Goal: Navigation & Orientation: Find specific page/section

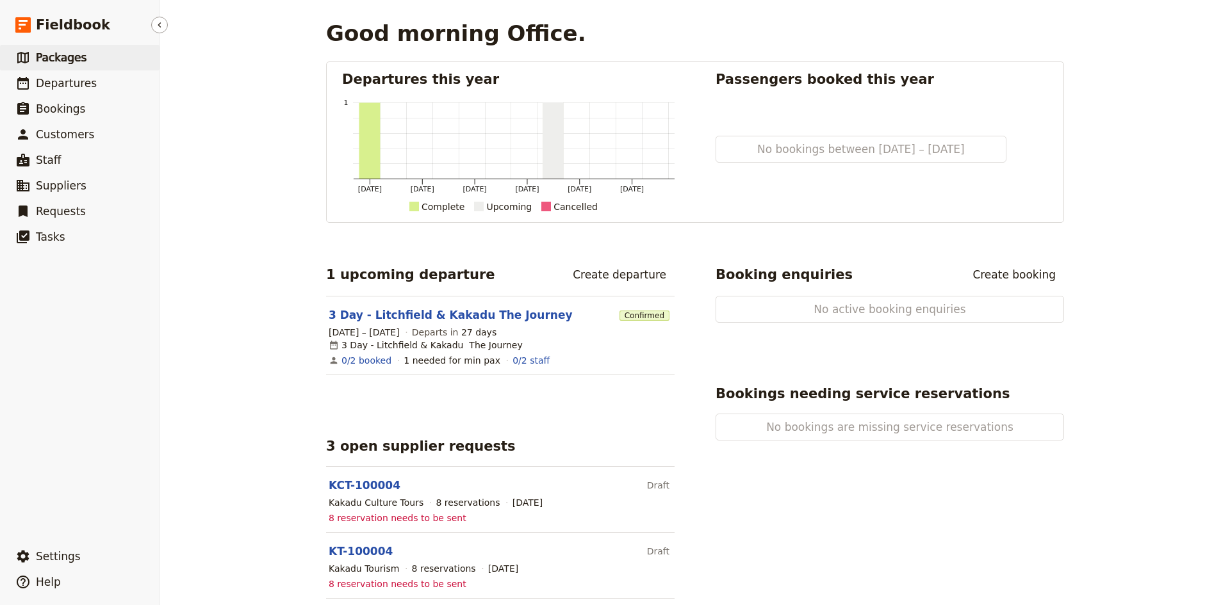
click at [59, 58] on span "Packages" at bounding box center [61, 57] width 51 height 13
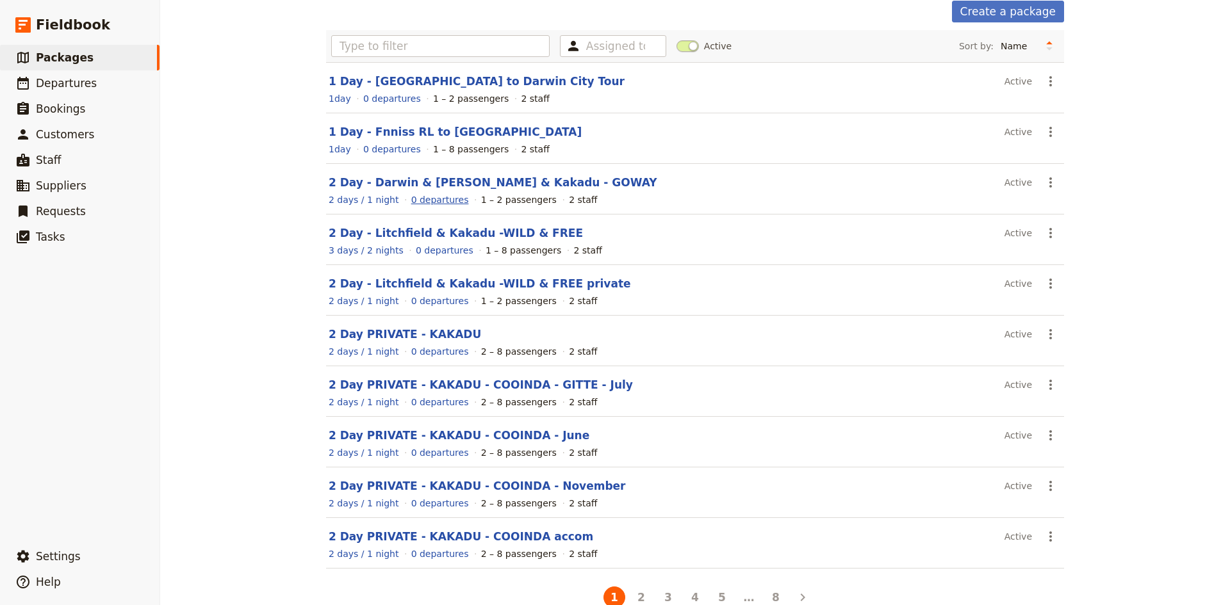
scroll to position [87, 0]
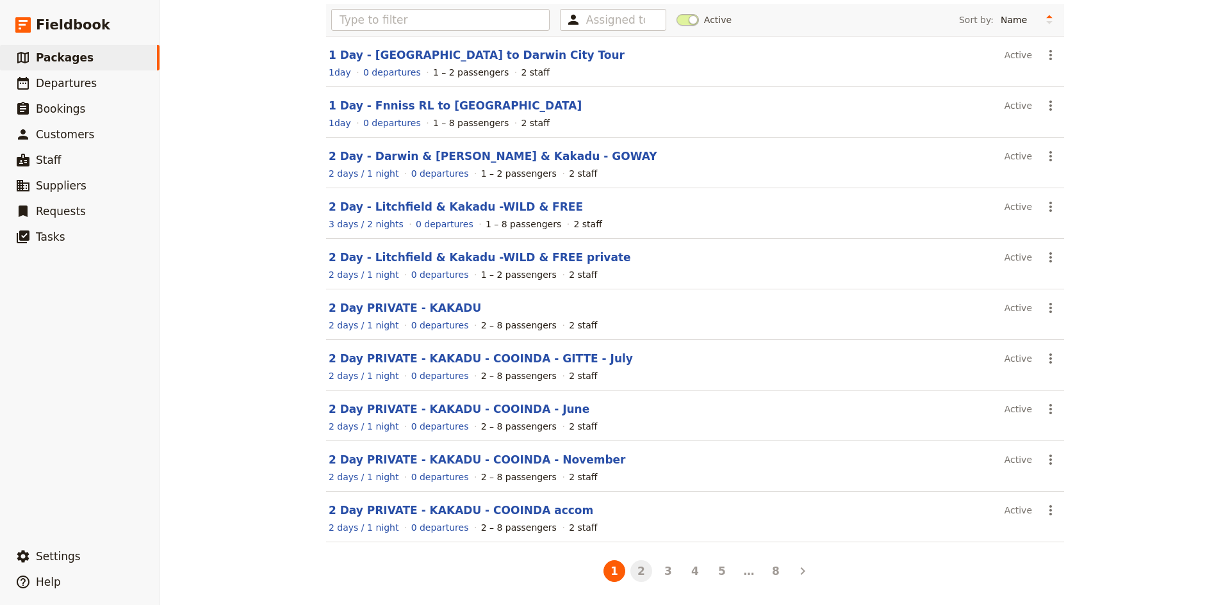
click at [634, 571] on button "2" at bounding box center [641, 572] width 22 height 22
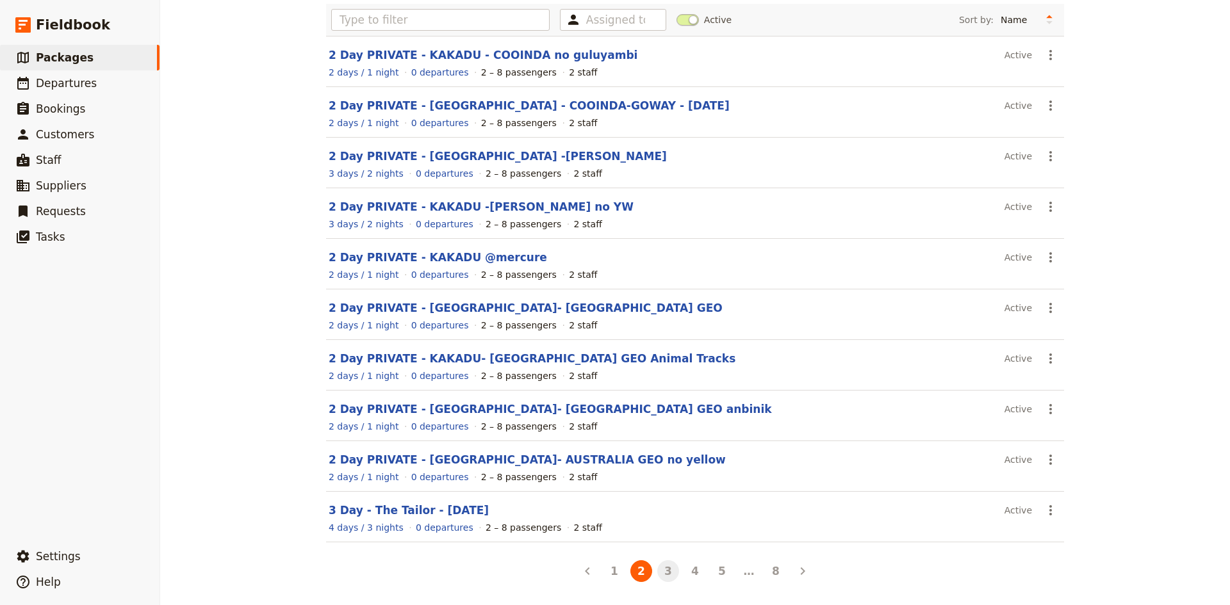
click at [665, 571] on button "3" at bounding box center [668, 572] width 22 height 22
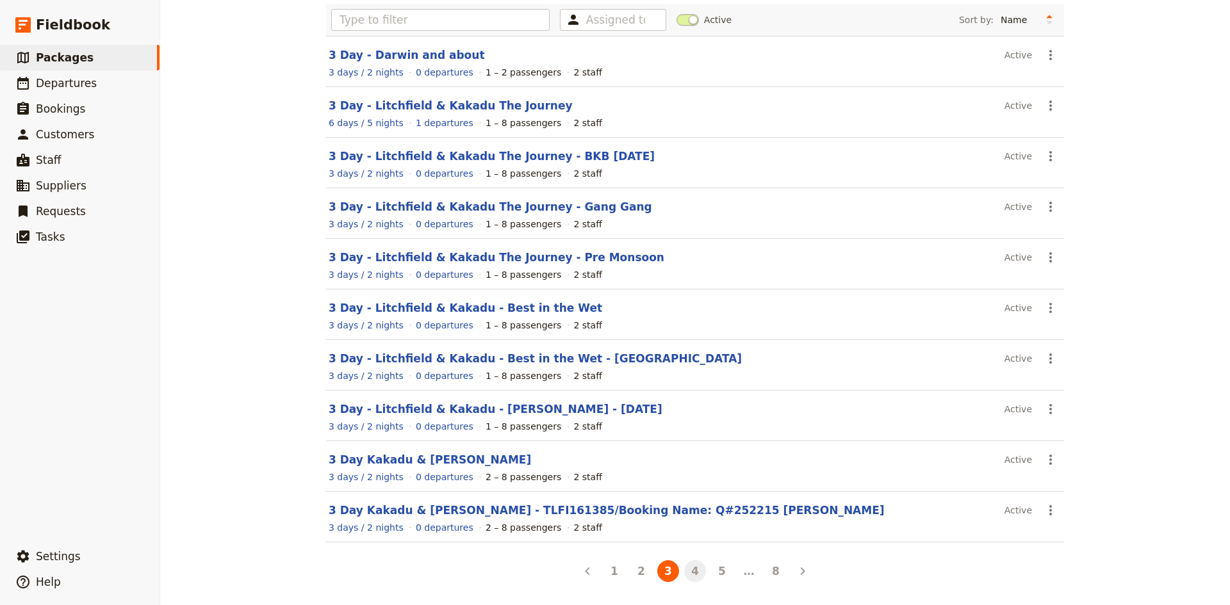
click at [694, 573] on button "4" at bounding box center [695, 572] width 22 height 22
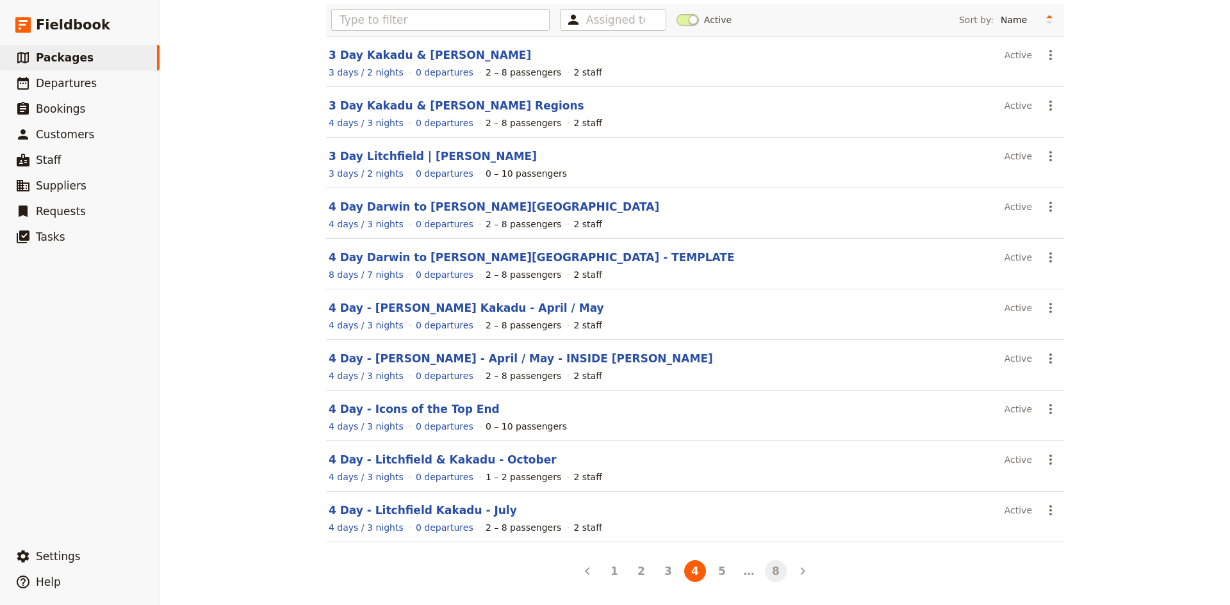
click at [766, 571] on button "8" at bounding box center [776, 572] width 22 height 22
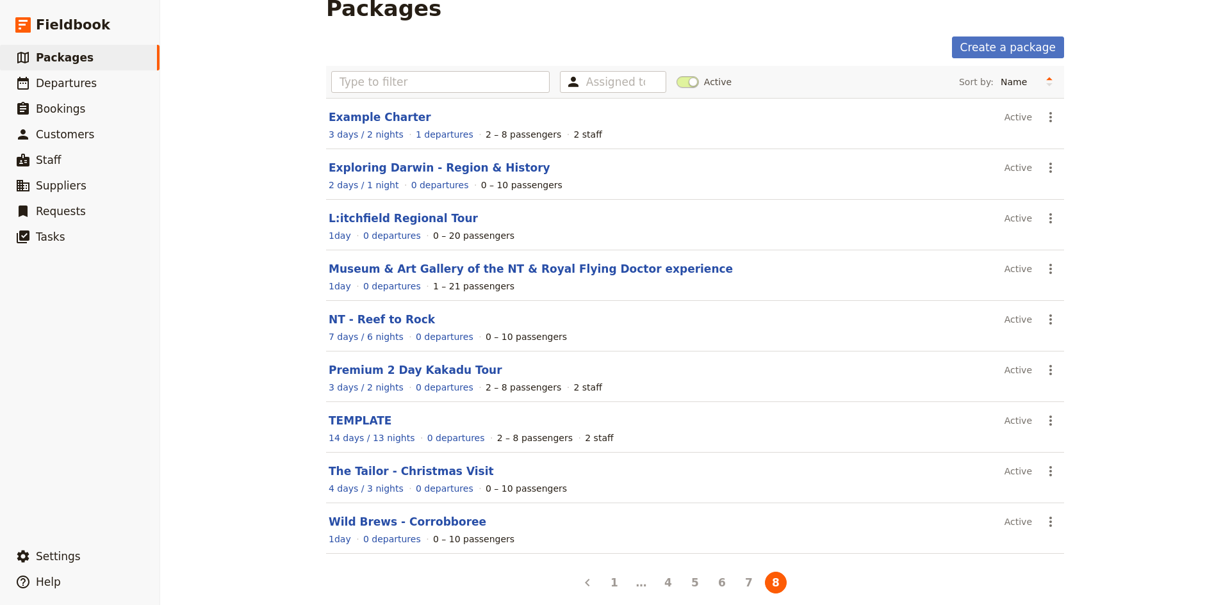
scroll to position [37, 0]
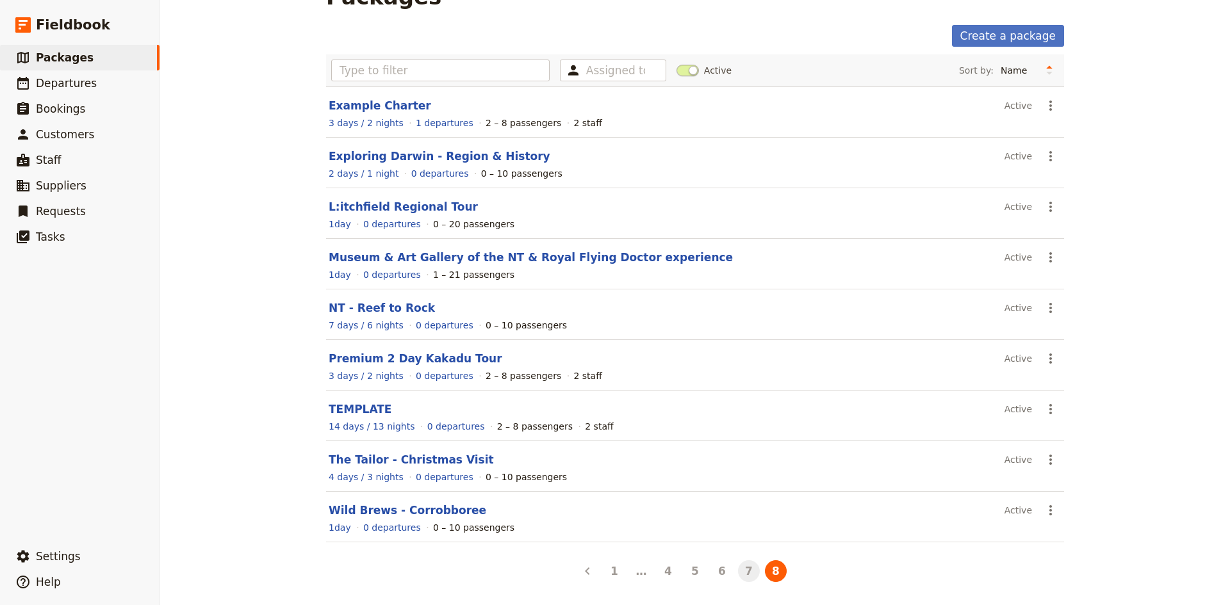
click at [743, 568] on button "7" at bounding box center [749, 572] width 22 height 22
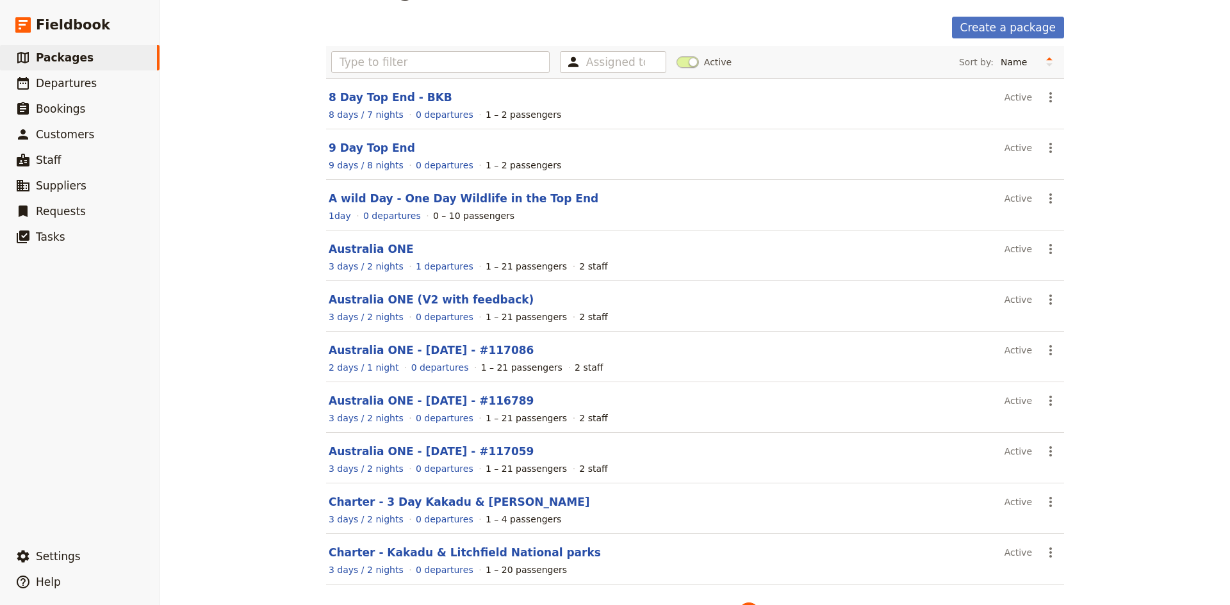
scroll to position [87, 0]
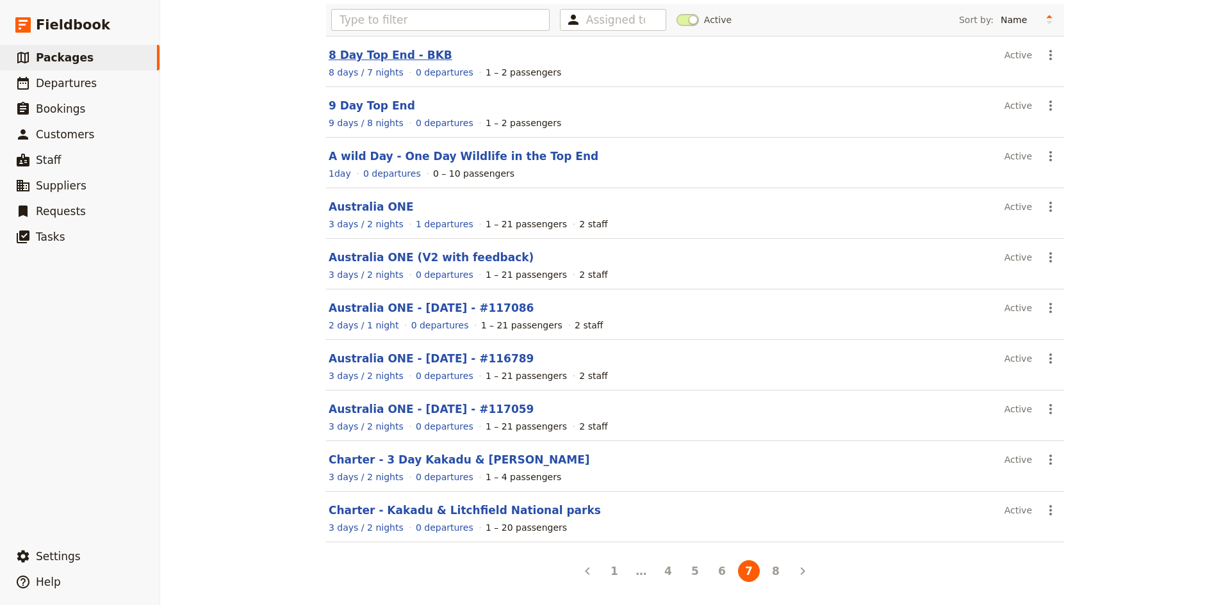
click at [363, 56] on link "8 Day Top End - BKB" at bounding box center [391, 55] width 124 height 13
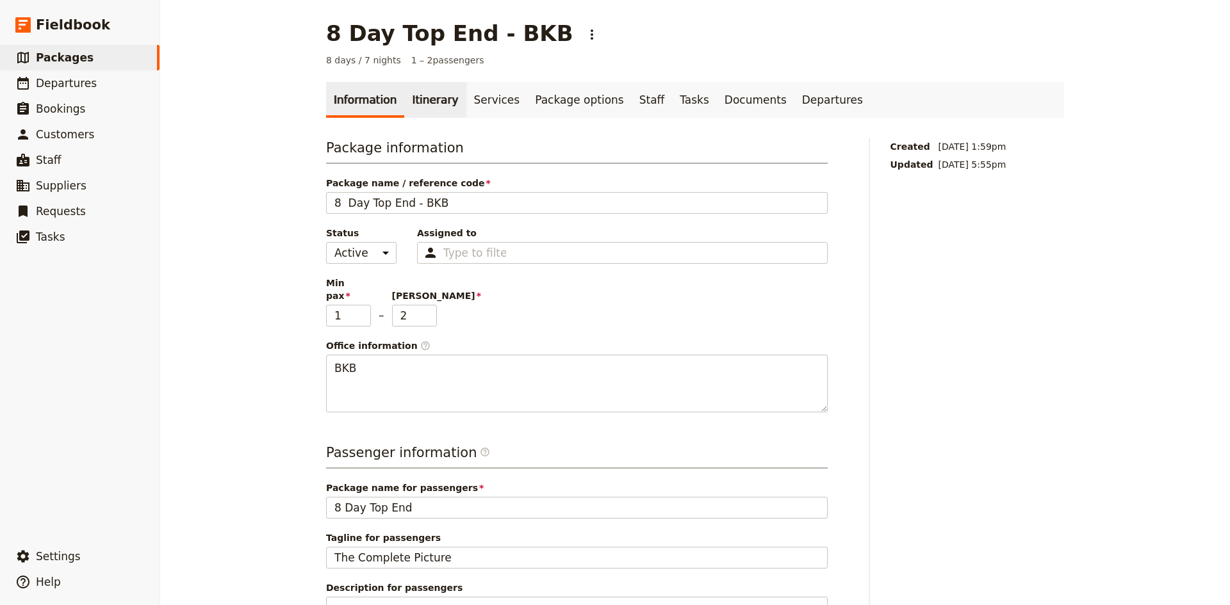
click at [414, 93] on link "Itinerary" at bounding box center [435, 100] width 62 height 36
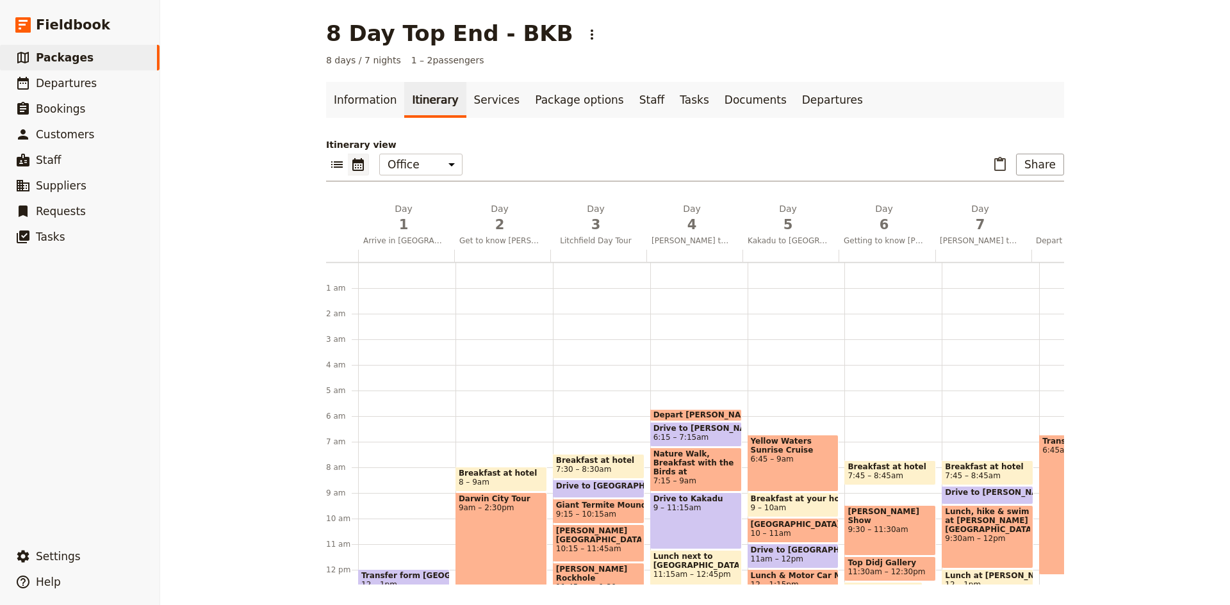
scroll to position [135, 0]
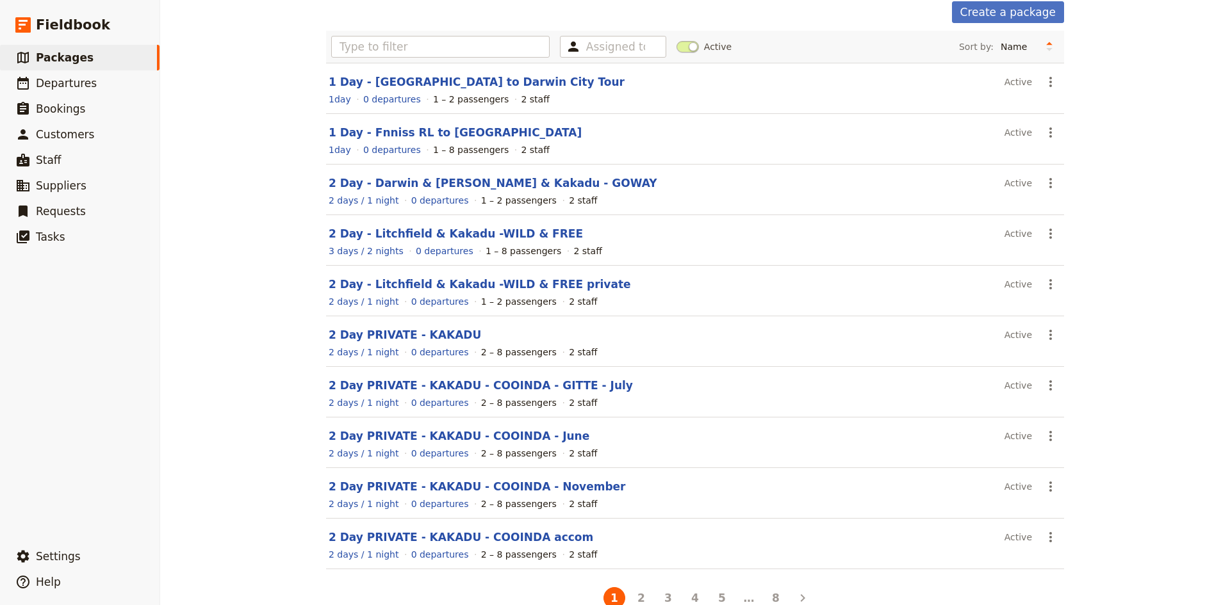
scroll to position [87, 0]
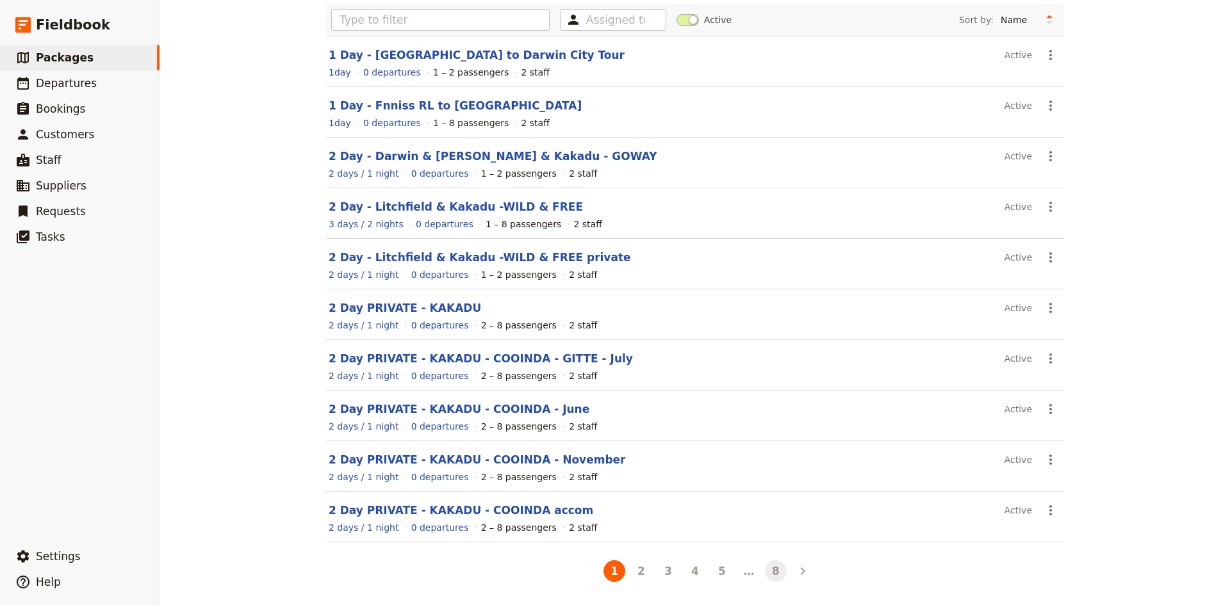
click at [775, 572] on button "8" at bounding box center [776, 572] width 22 height 22
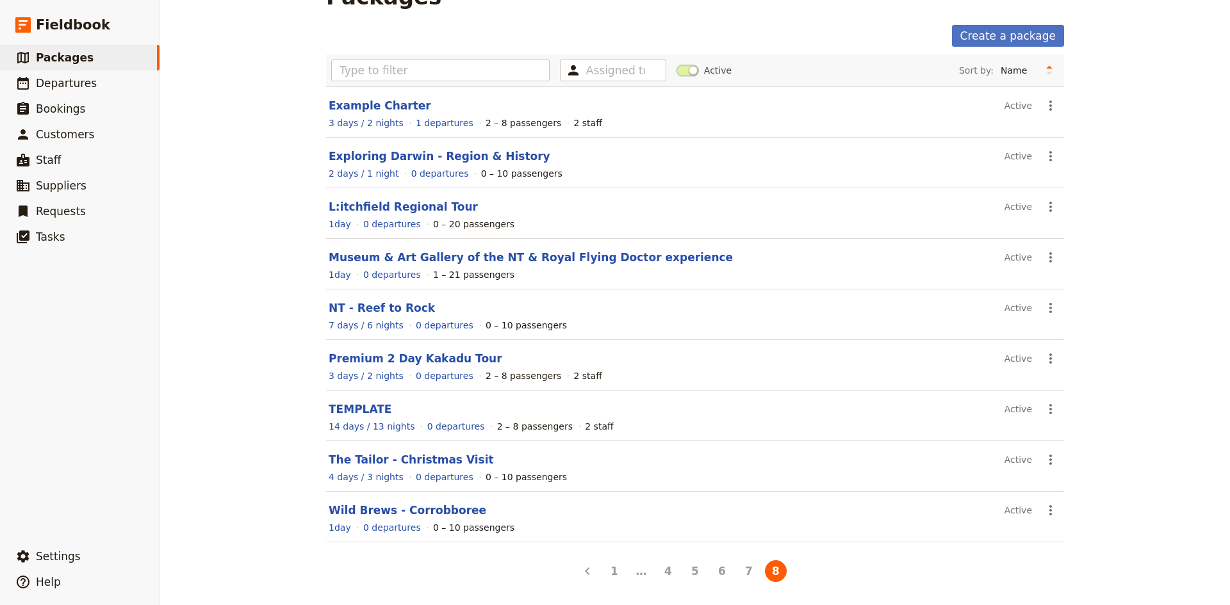
scroll to position [37, 0]
click at [738, 571] on button "7" at bounding box center [749, 572] width 22 height 22
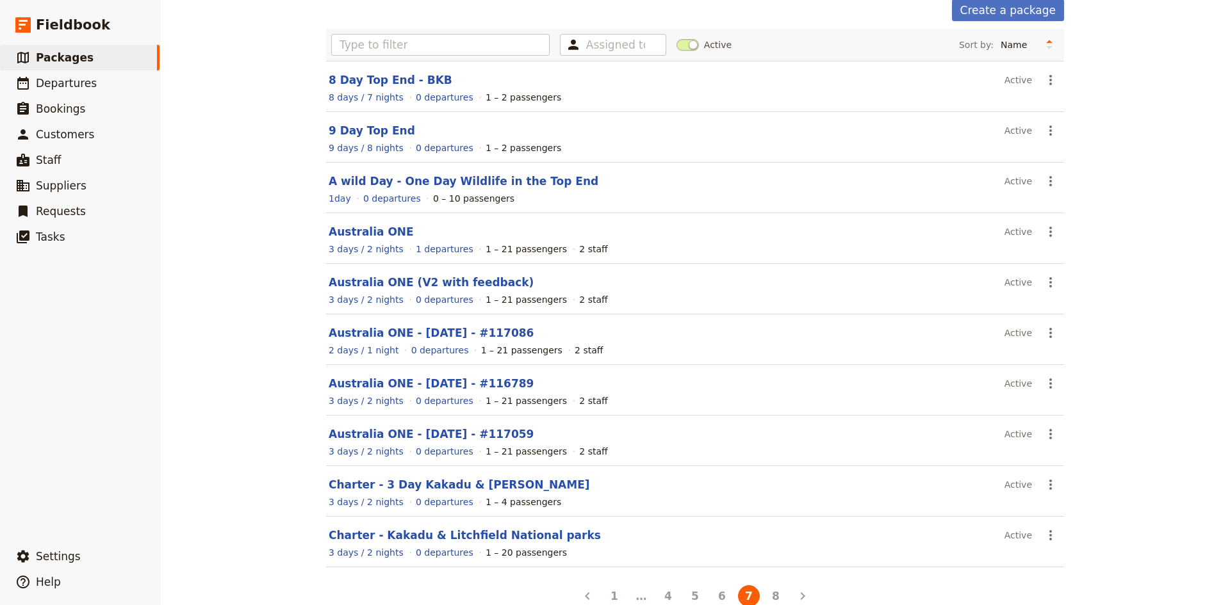
scroll to position [87, 0]
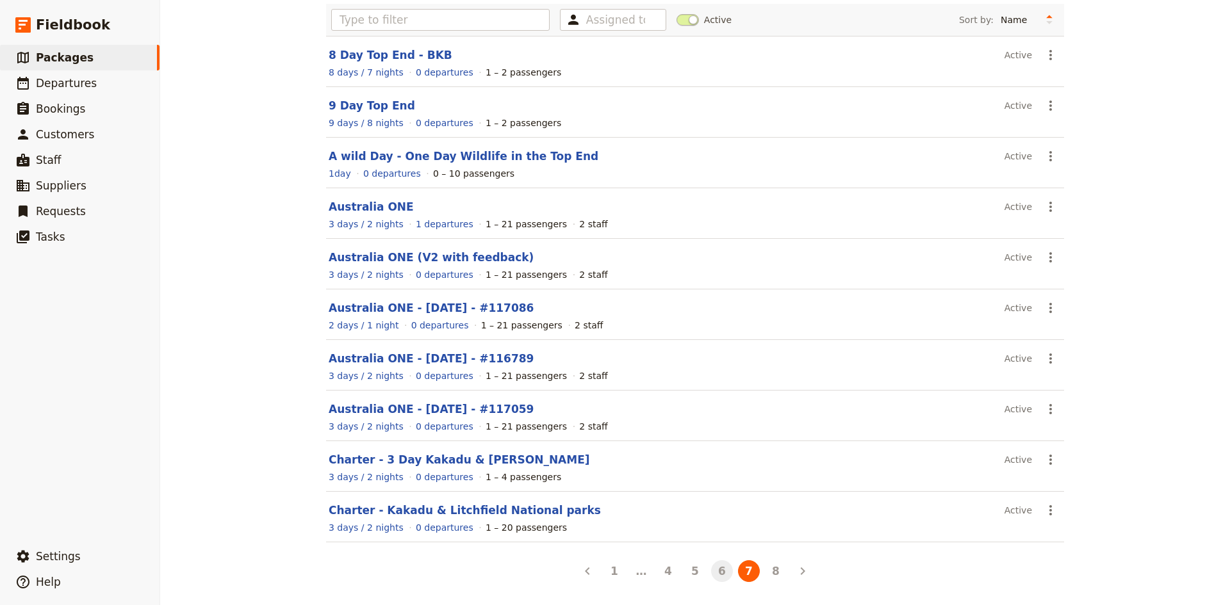
click at [718, 571] on button "6" at bounding box center [722, 572] width 22 height 22
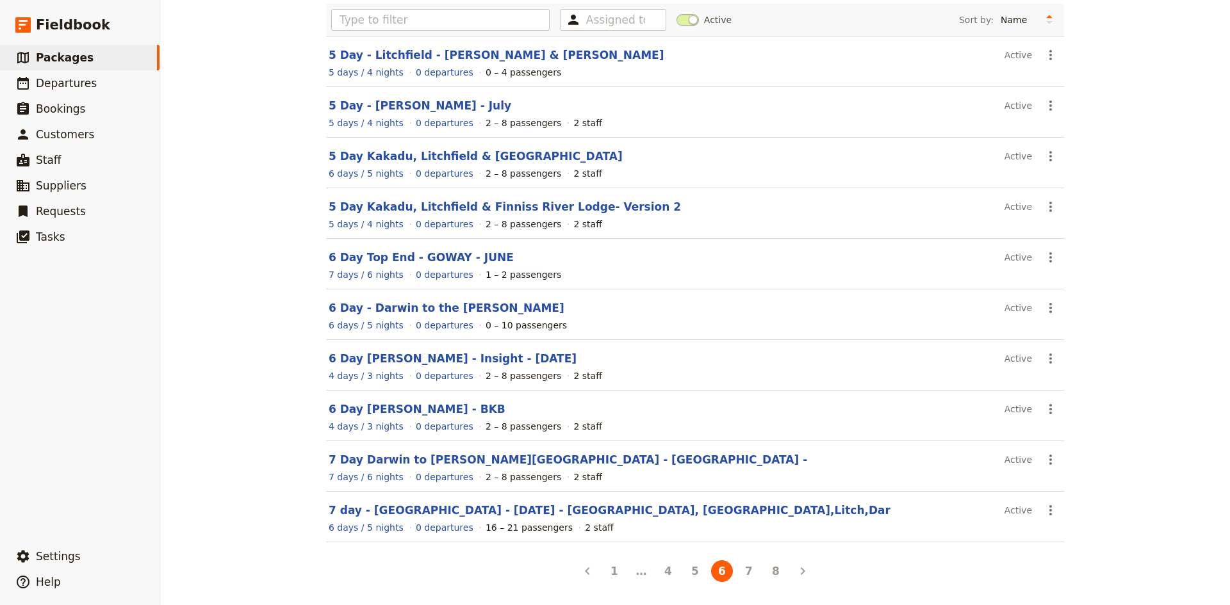
drag, startPoint x: 791, startPoint y: 414, endPoint x: 406, endPoint y: 460, distance: 387.2
click at [406, 460] on link "7 Day Darwin to Alice Springs - Niaz -" at bounding box center [568, 460] width 479 height 13
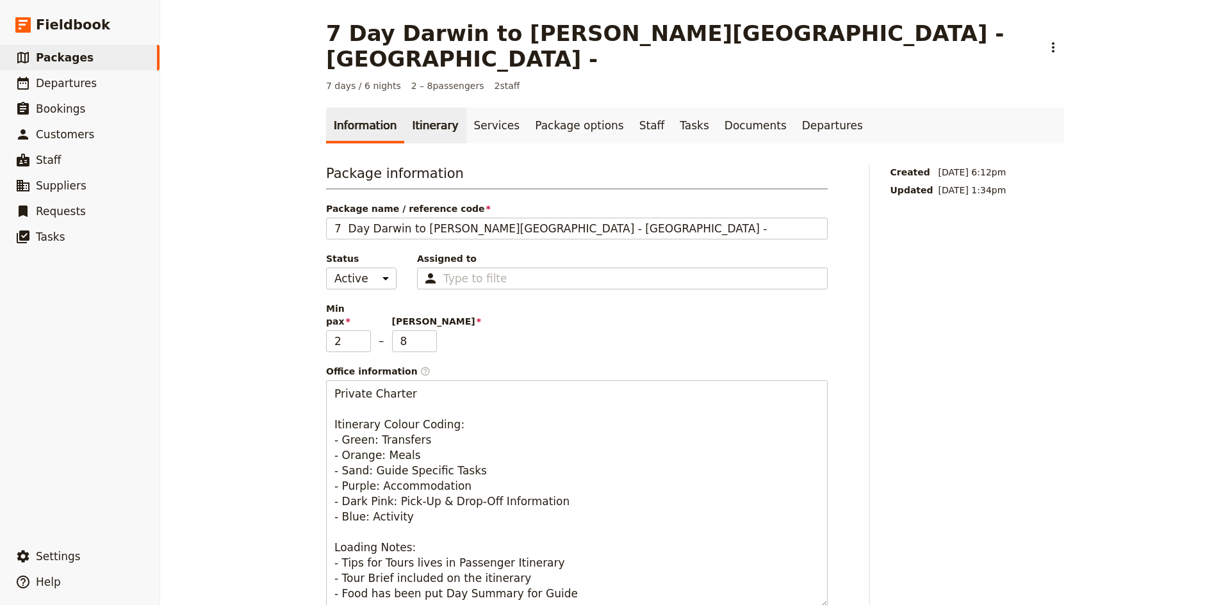
click at [430, 108] on link "Itinerary" at bounding box center [435, 126] width 62 height 36
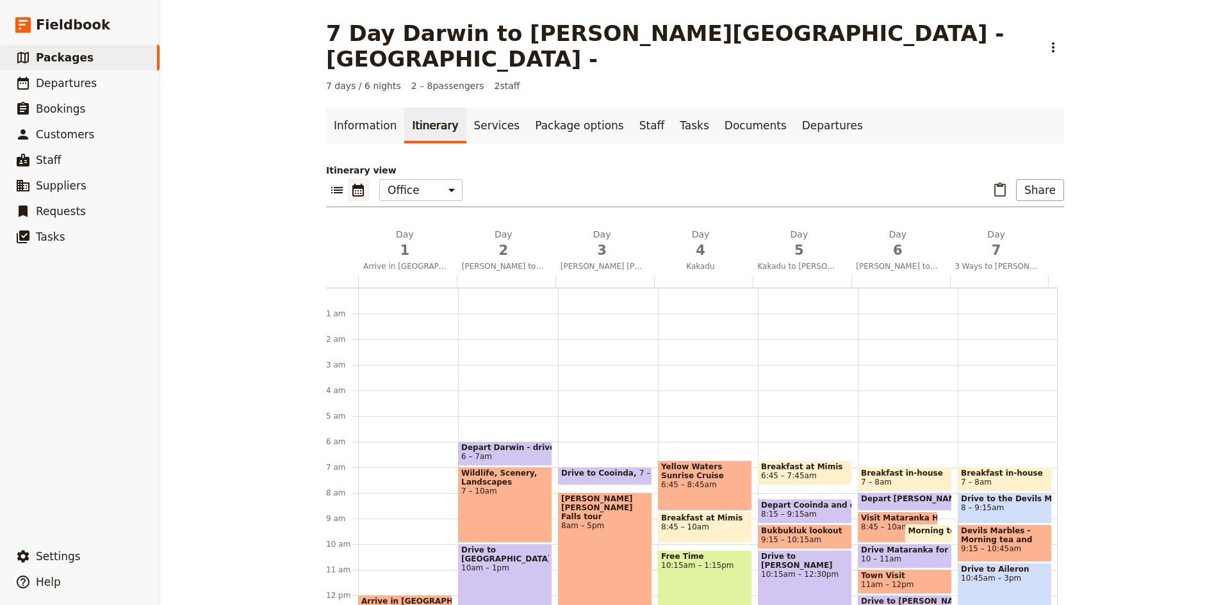
scroll to position [141, 0]
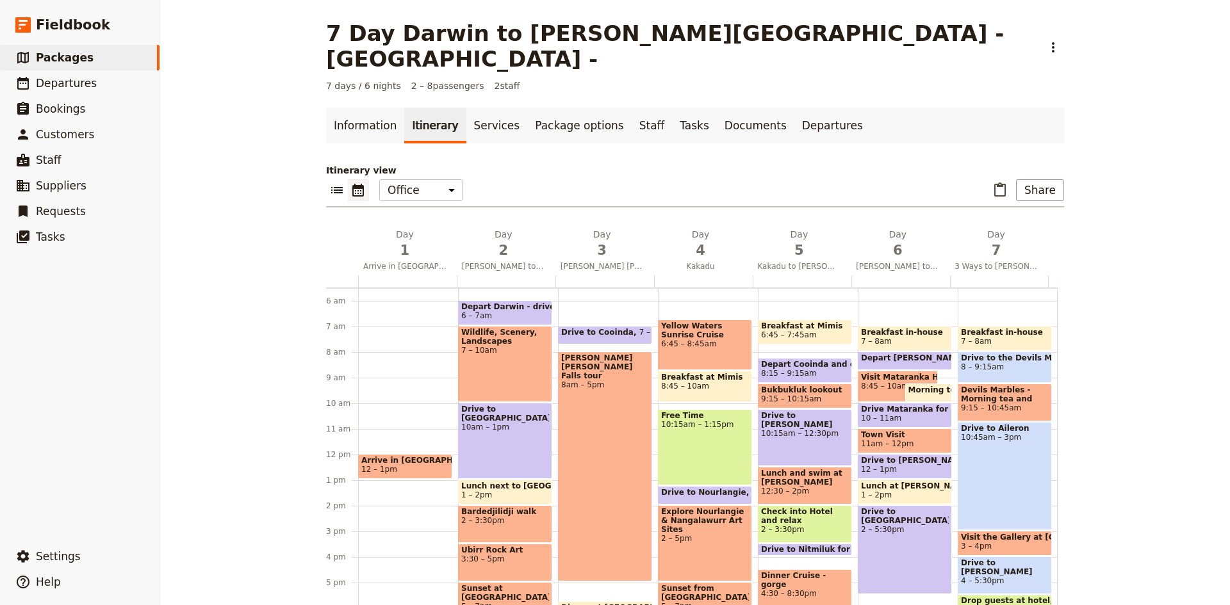
click at [408, 108] on link "Itinerary" at bounding box center [435, 126] width 62 height 36
